Goal: Information Seeking & Learning: Learn about a topic

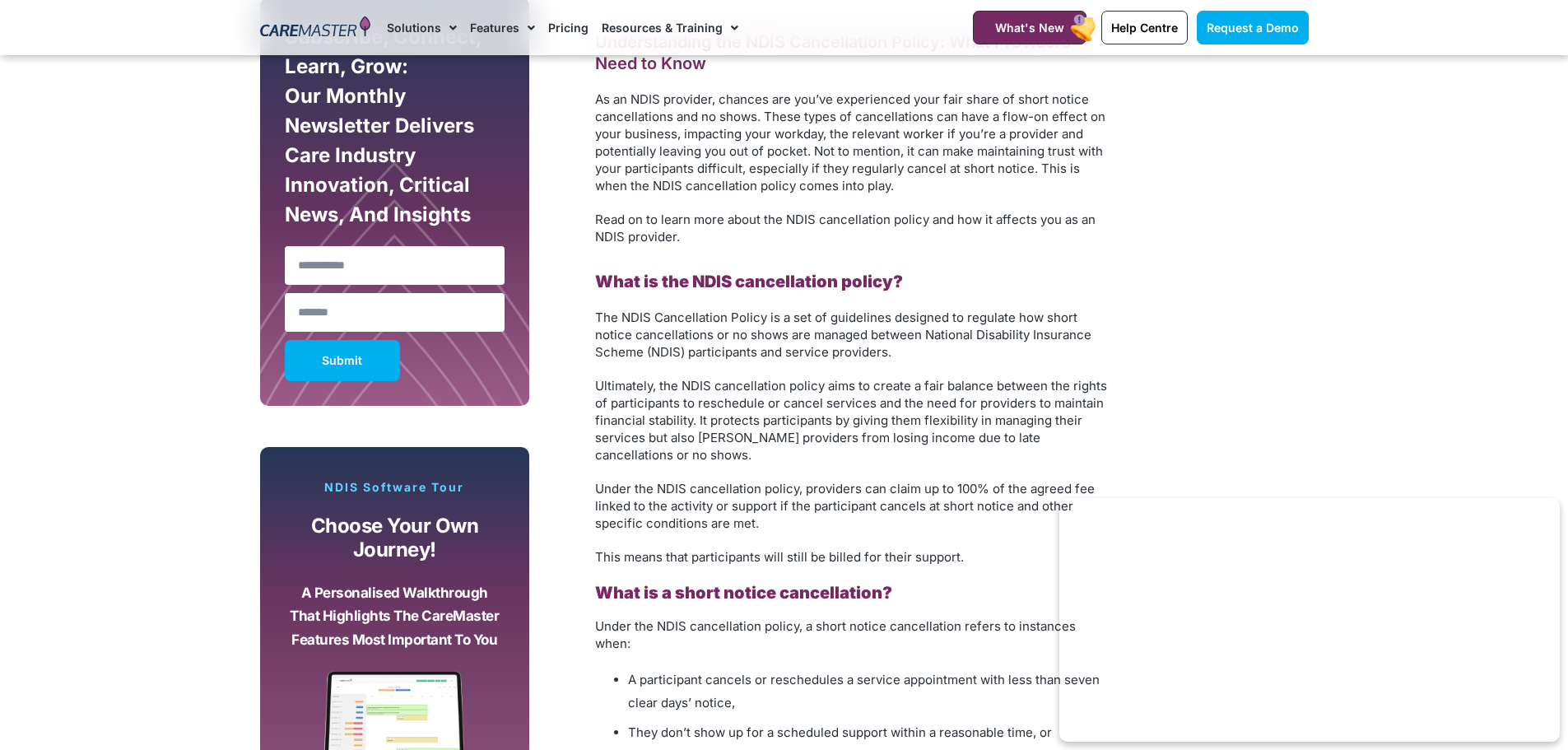
scroll to position [989, 0]
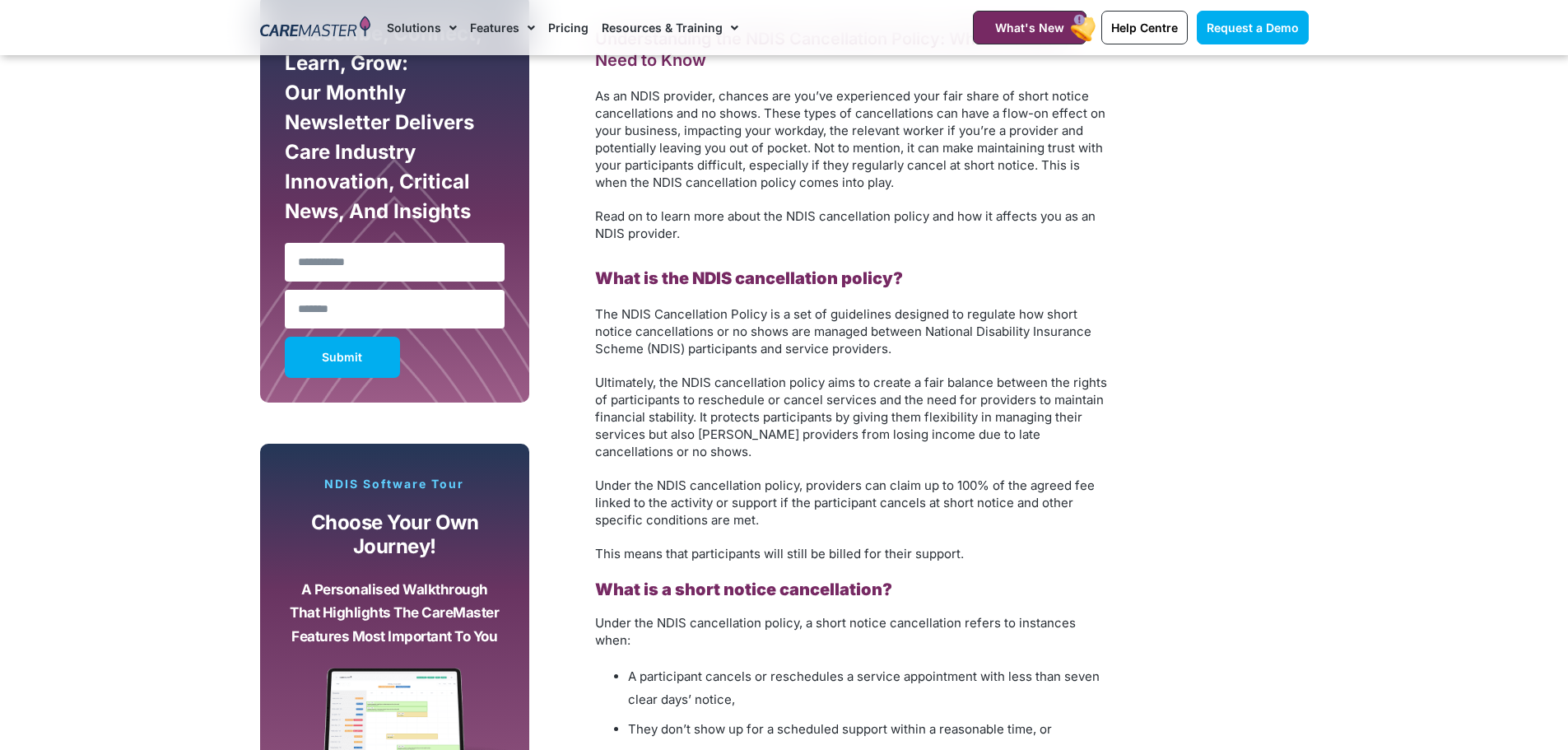
click at [952, 424] on span "Ultimately, the NDIS cancellation policy aims to create a fair balance between …" at bounding box center [851, 417] width 512 height 85
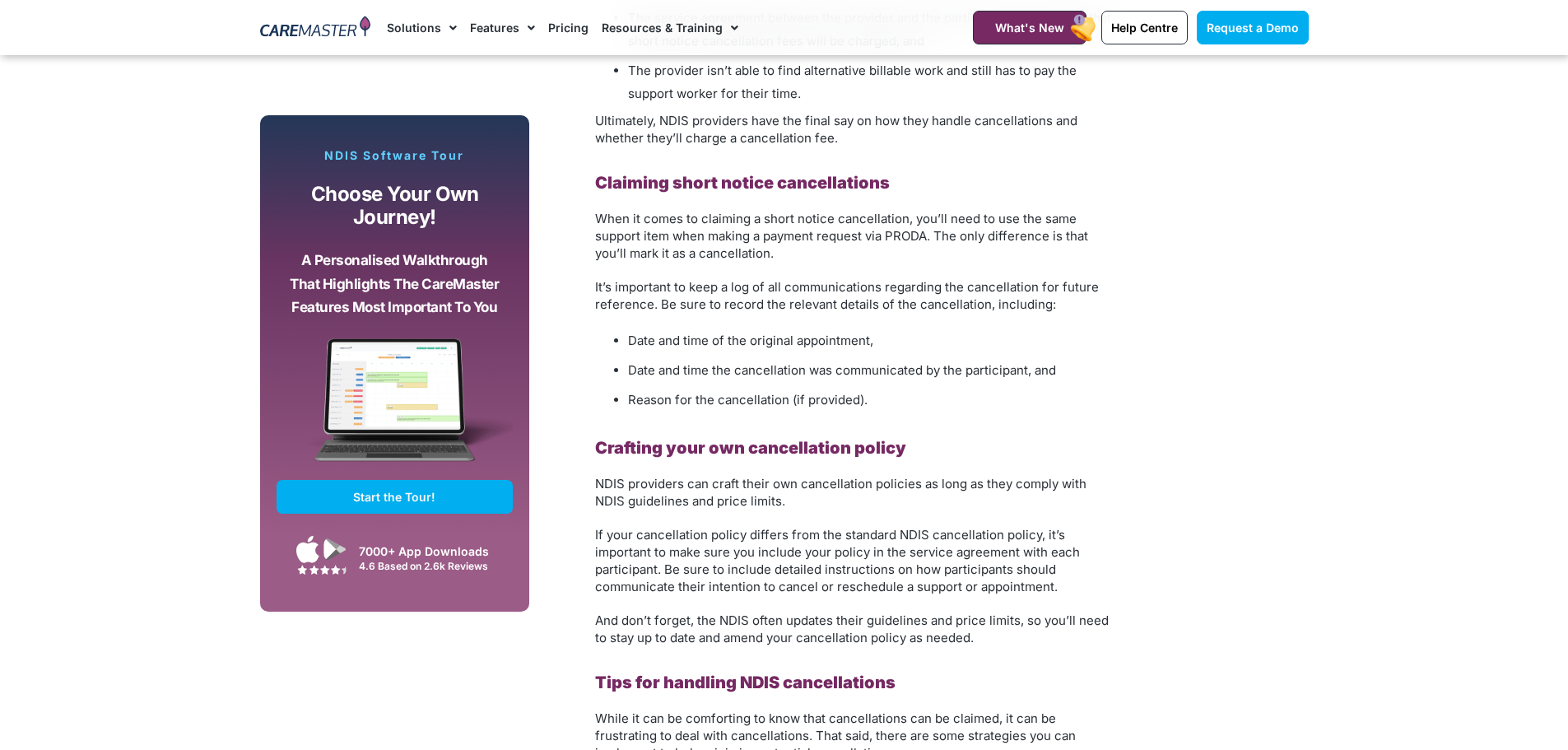
scroll to position [2141, 0]
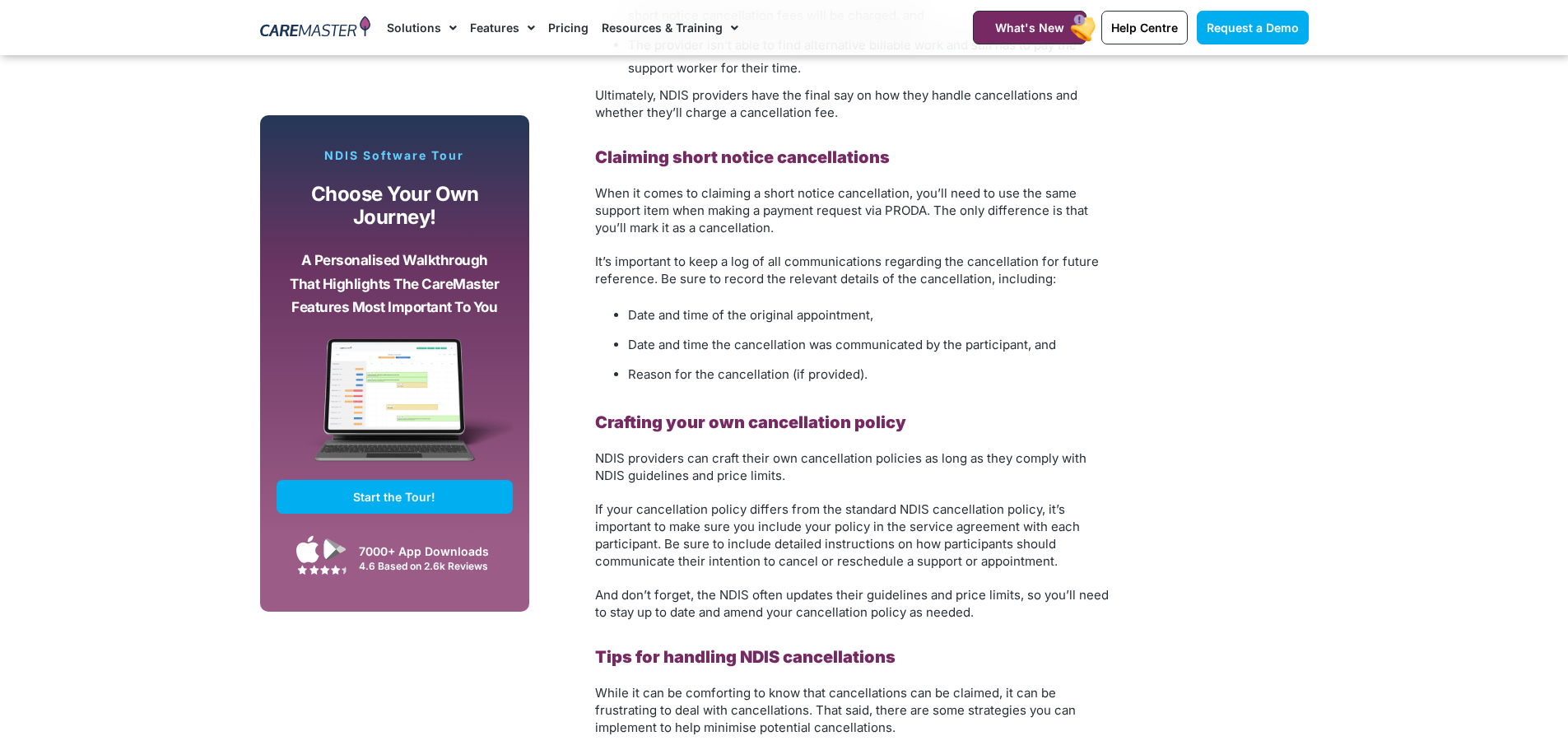
click at [618, 185] on span "When it comes to claiming a short notice cancellation, you’ll need to use the s…" at bounding box center [841, 210] width 493 height 50
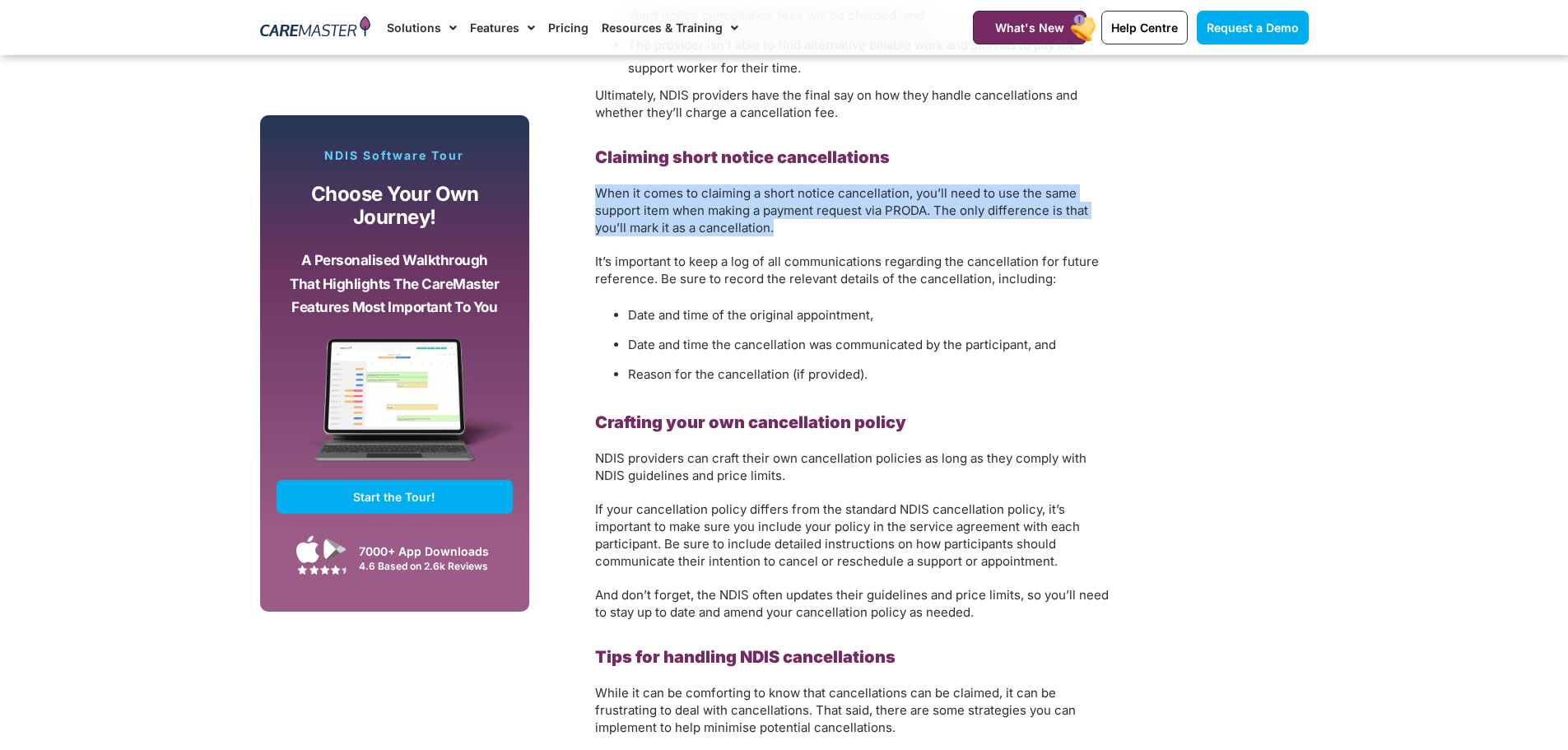
click at [618, 185] on span "When it comes to claiming a short notice cancellation, you’ll need to use the s…" at bounding box center [841, 210] width 493 height 50
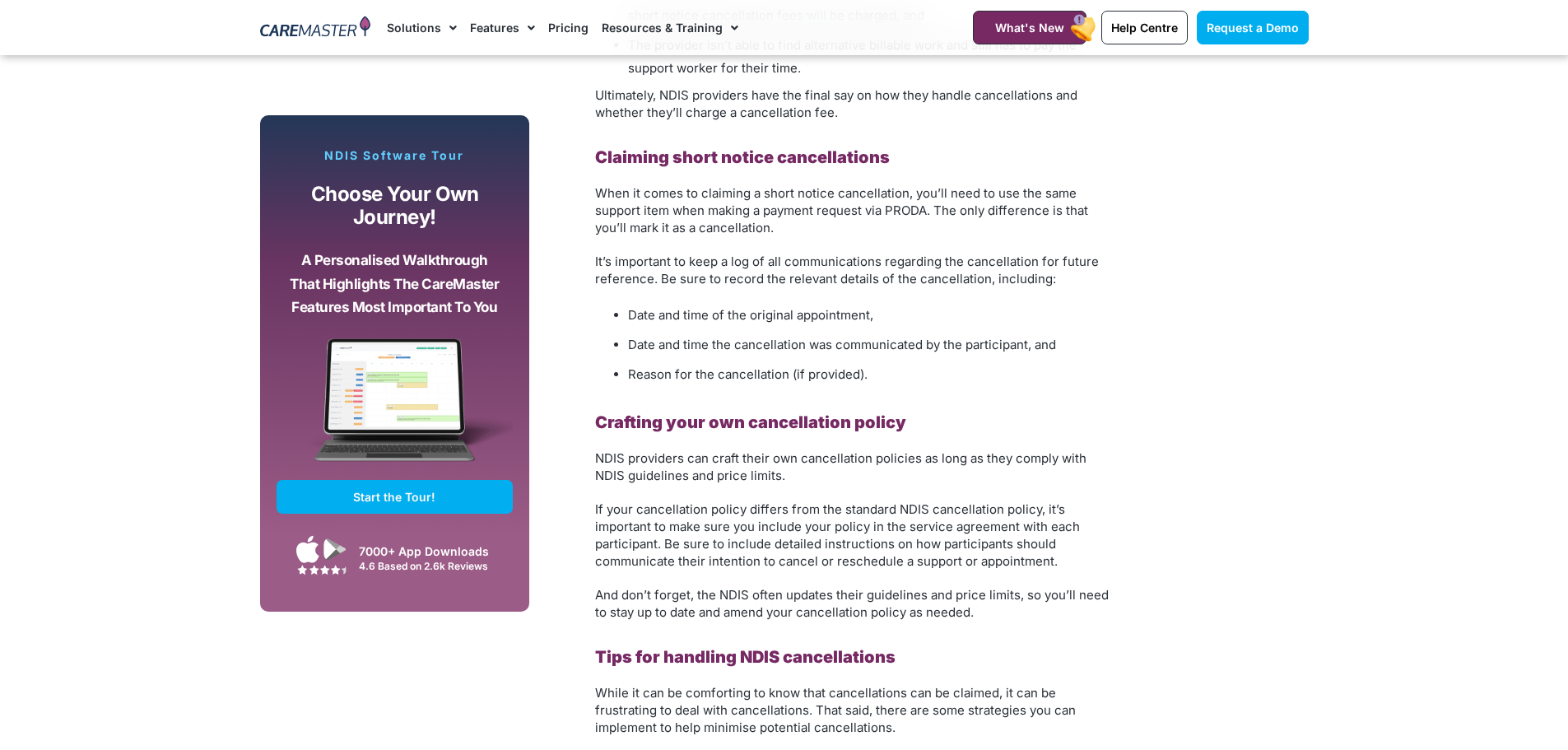
click at [635, 254] on span "It’s important to keep a log of all communications regarding the cancellation f…" at bounding box center [847, 270] width 504 height 33
click at [634, 254] on span "It’s important to keep a log of all communications regarding the cancellation f…" at bounding box center [847, 270] width 504 height 33
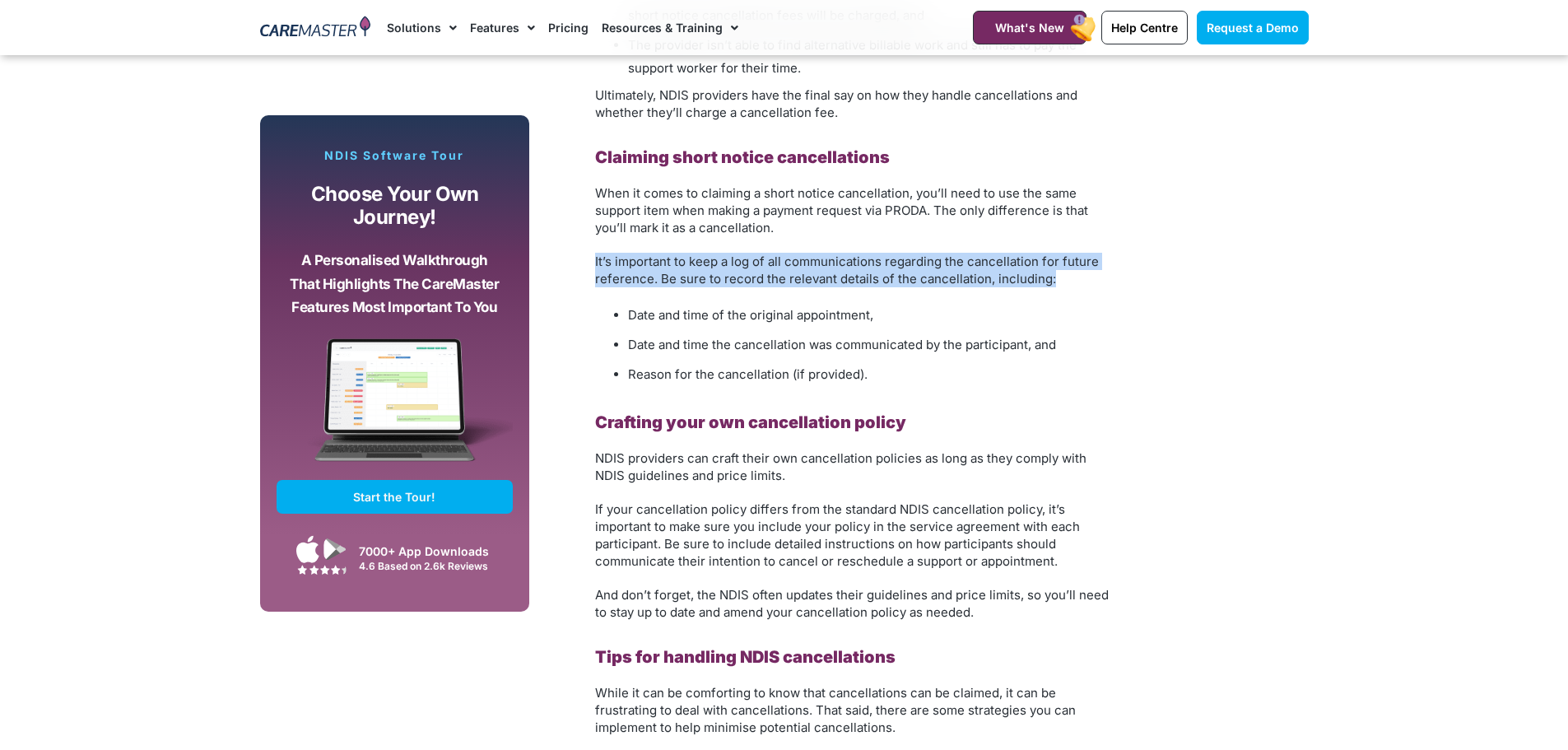
click at [634, 254] on span "It’s important to keep a log of all communications regarding the cancellation f…" at bounding box center [847, 270] width 504 height 33
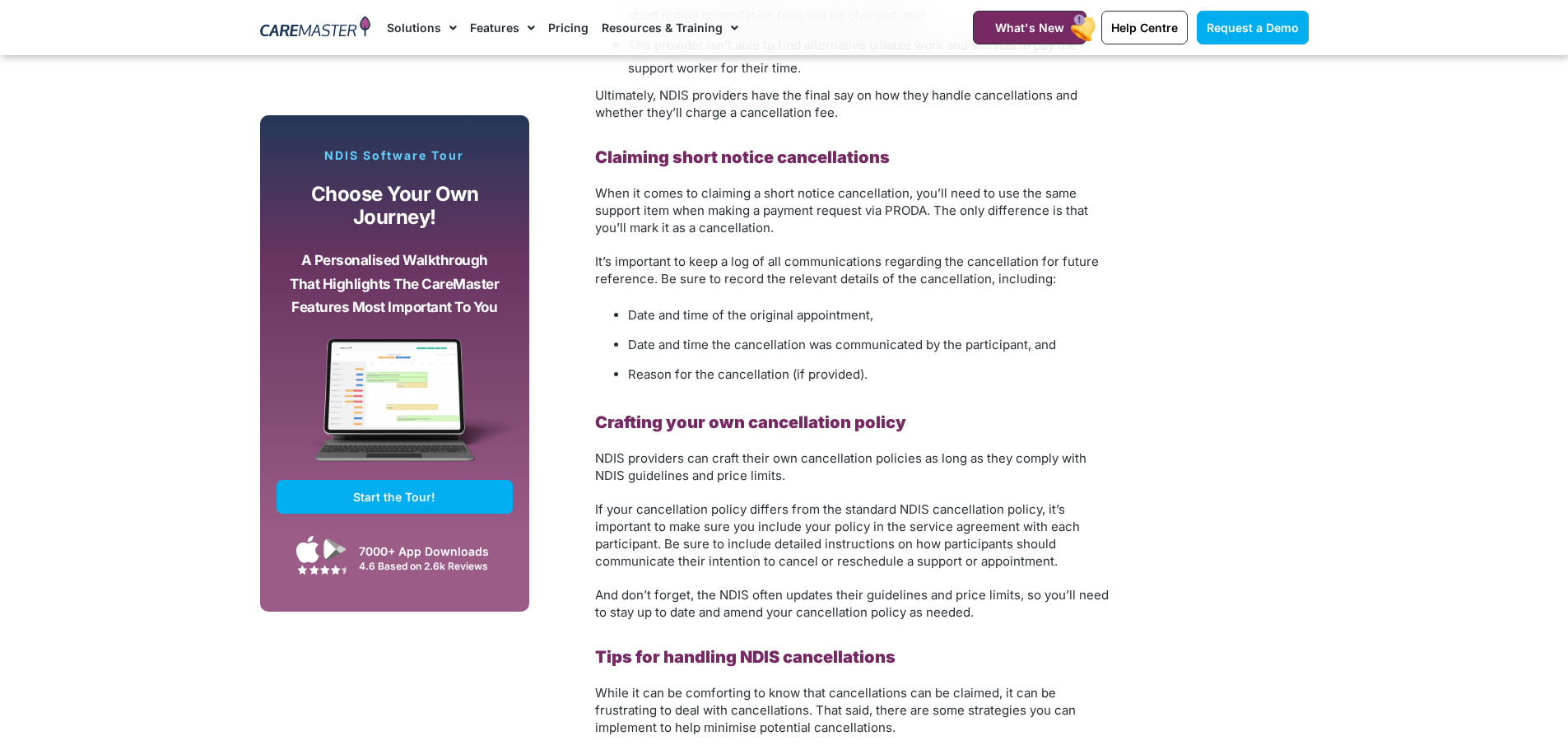
click at [697, 337] on span "Date and time the cancellation was communicated by the participant, and" at bounding box center [842, 344] width 428 height 16
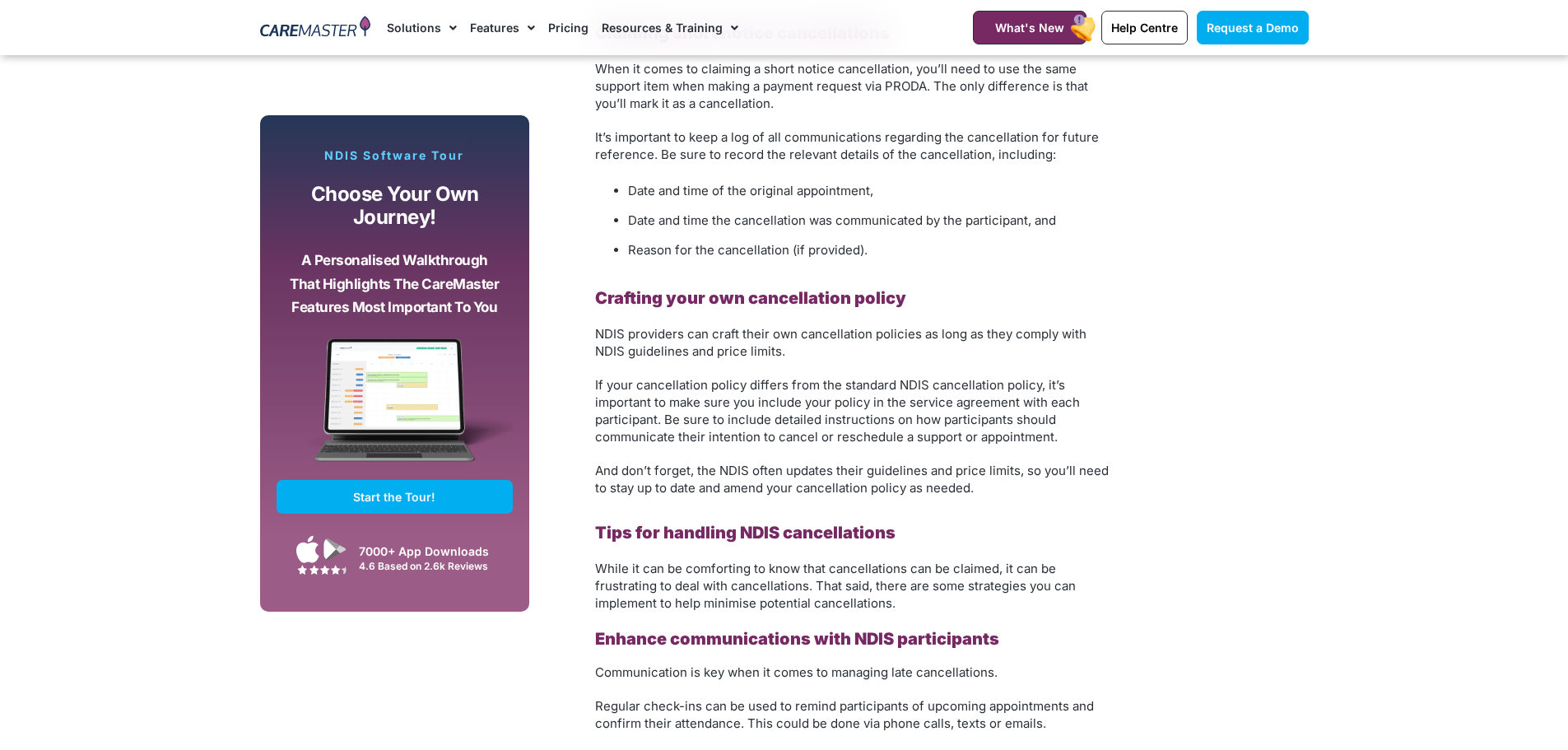
scroll to position [2306, 0]
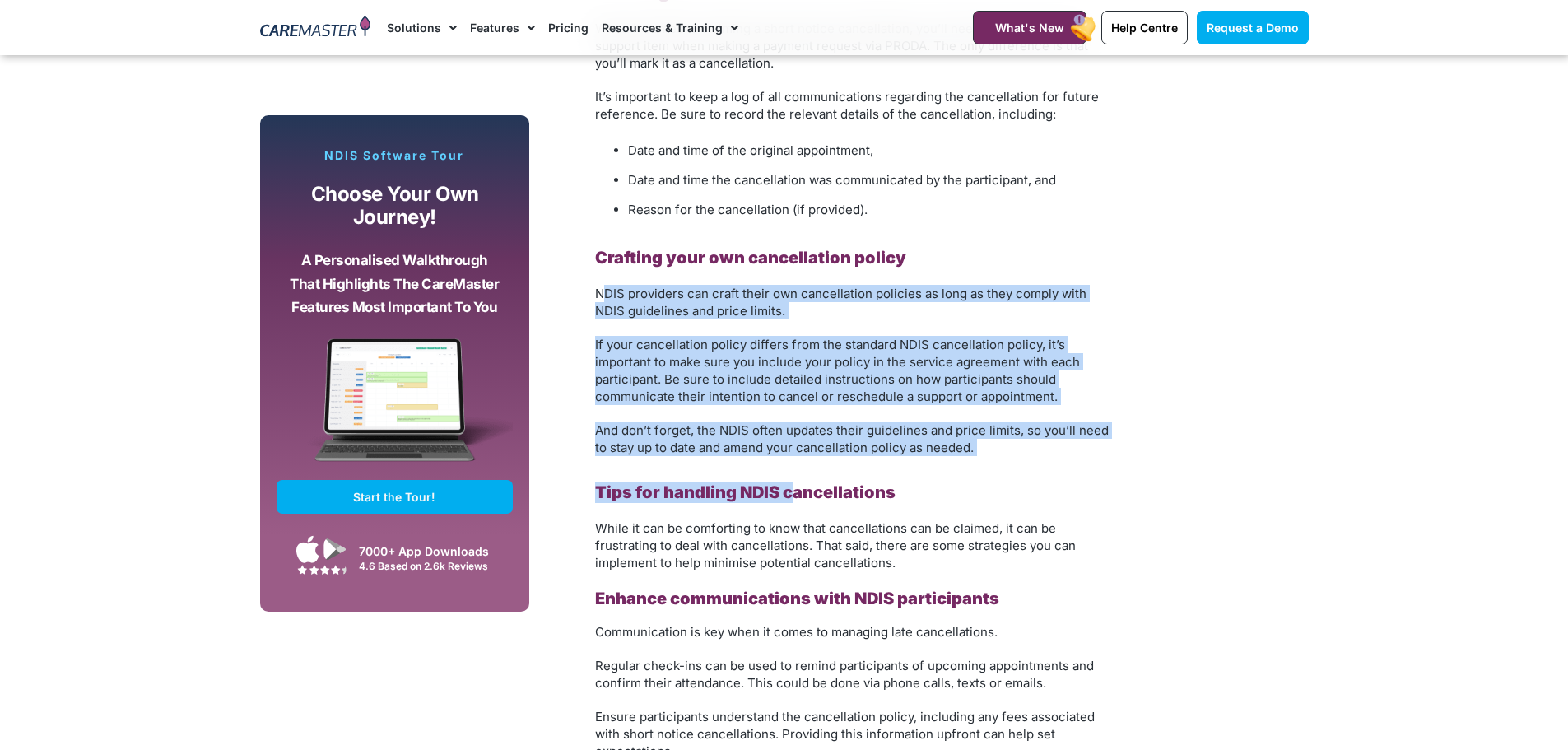
drag, startPoint x: 604, startPoint y: 278, endPoint x: 795, endPoint y: 453, distance: 259.0
click at [795, 453] on div "Understanding the NDIS Cancellation Policy: What Providers Need to Know As an N…" at bounding box center [854, 291] width 519 height 3161
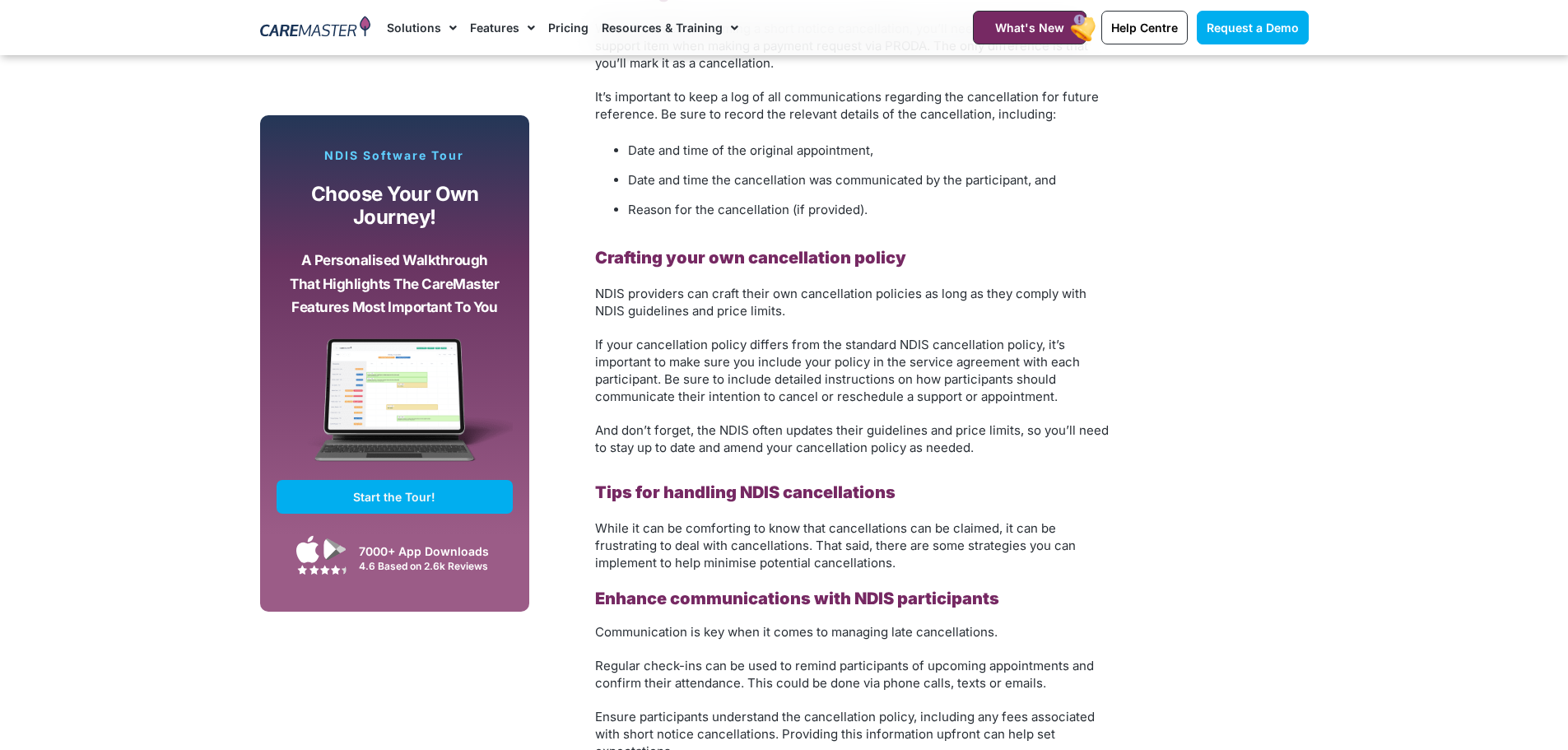
drag, startPoint x: 960, startPoint y: 453, endPoint x: 981, endPoint y: 422, distance: 37.4
click at [960, 451] on div "Understanding the NDIS Cancellation Policy: What Providers Need to Know As an N…" at bounding box center [854, 291] width 519 height 3161
